Goal: Obtain resource: Download file/media

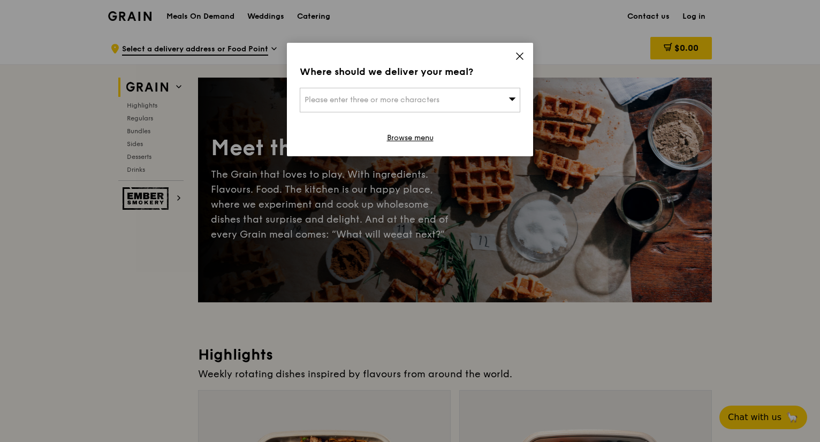
click at [520, 59] on icon at bounding box center [520, 56] width 10 height 10
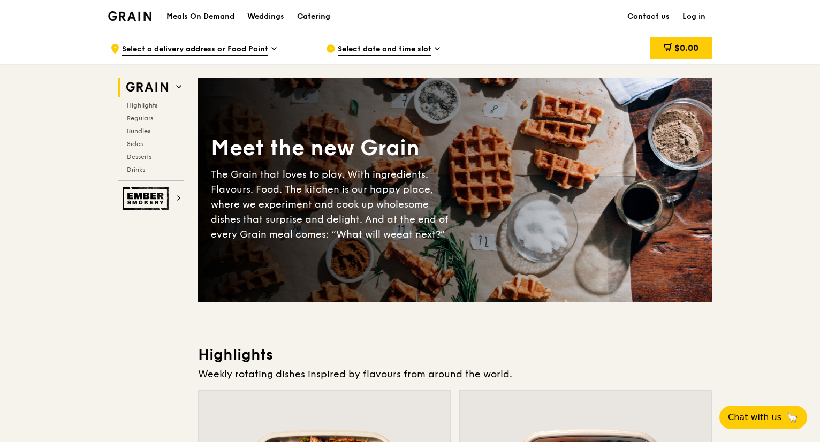
click at [311, 18] on div "Catering" at bounding box center [313, 17] width 33 height 32
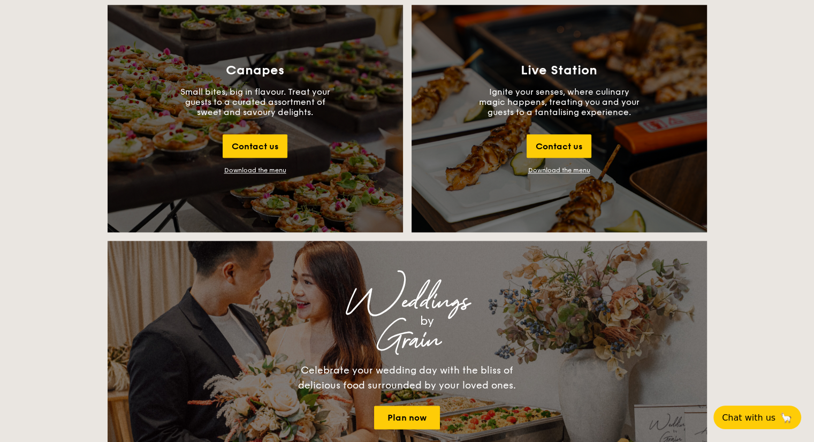
scroll to position [1071, 0]
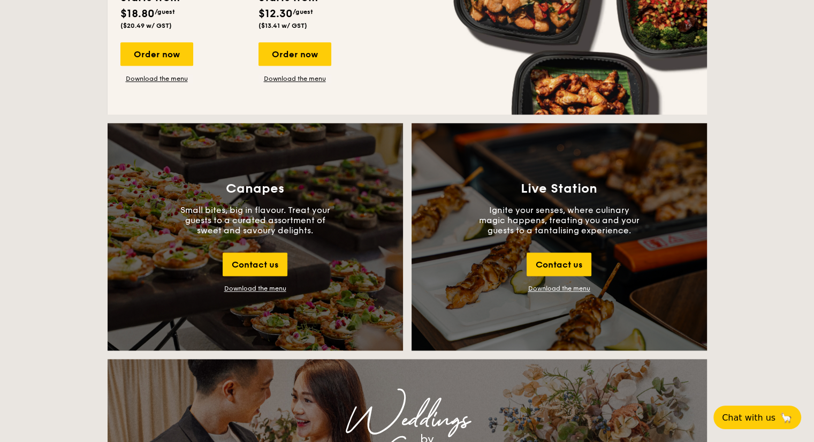
click at [257, 288] on div "Download the menu" at bounding box center [255, 288] width 62 height 7
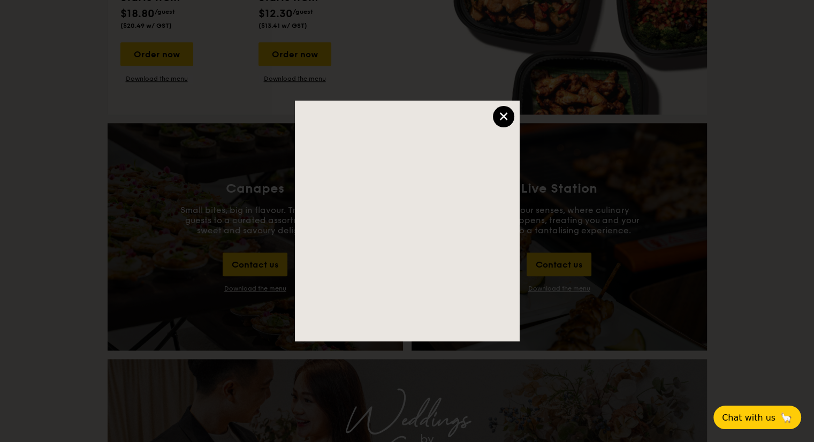
click at [510, 118] on div "×" at bounding box center [503, 116] width 21 height 21
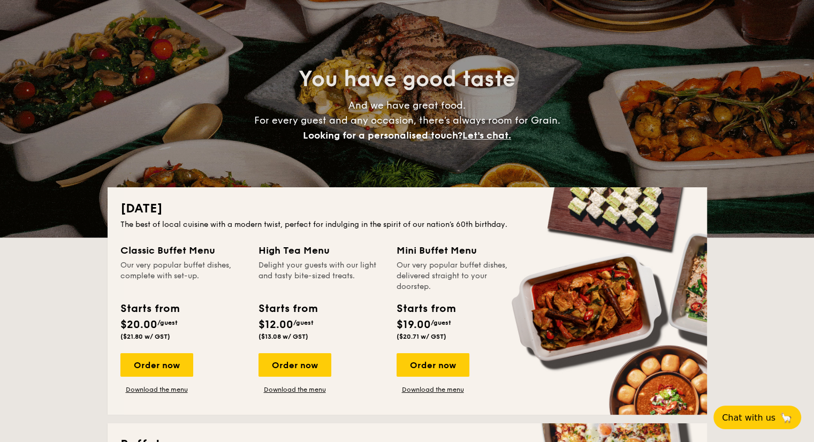
scroll to position [161, 0]
